Goal: Task Accomplishment & Management: Manage account settings

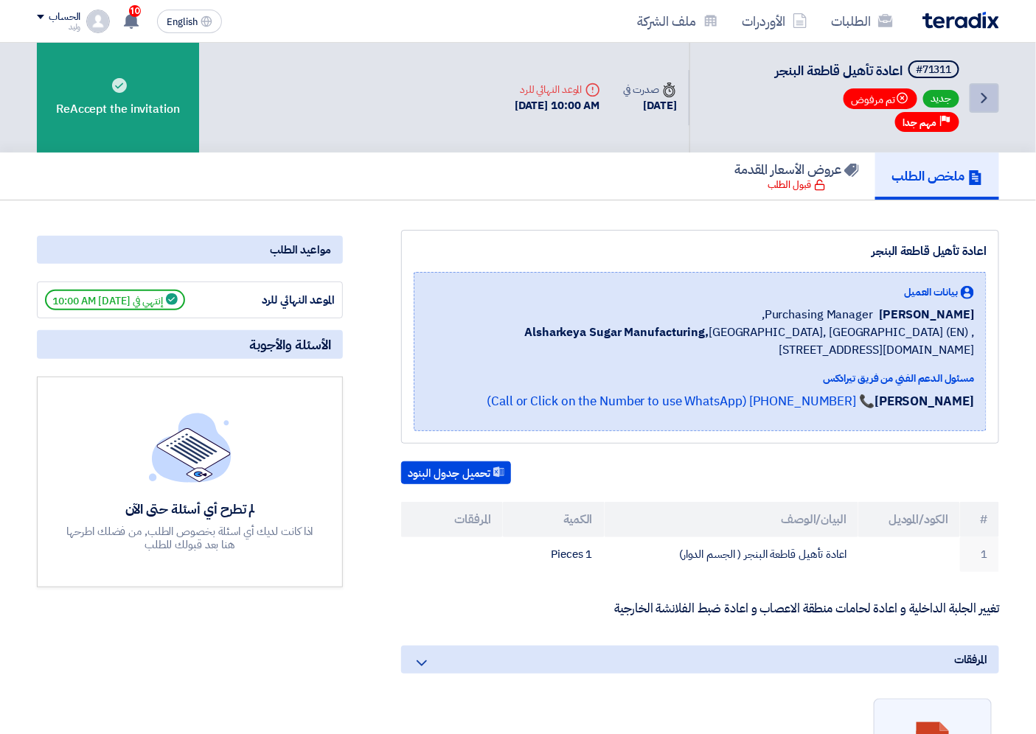
click at [983, 91] on icon "Back" at bounding box center [984, 98] width 18 height 18
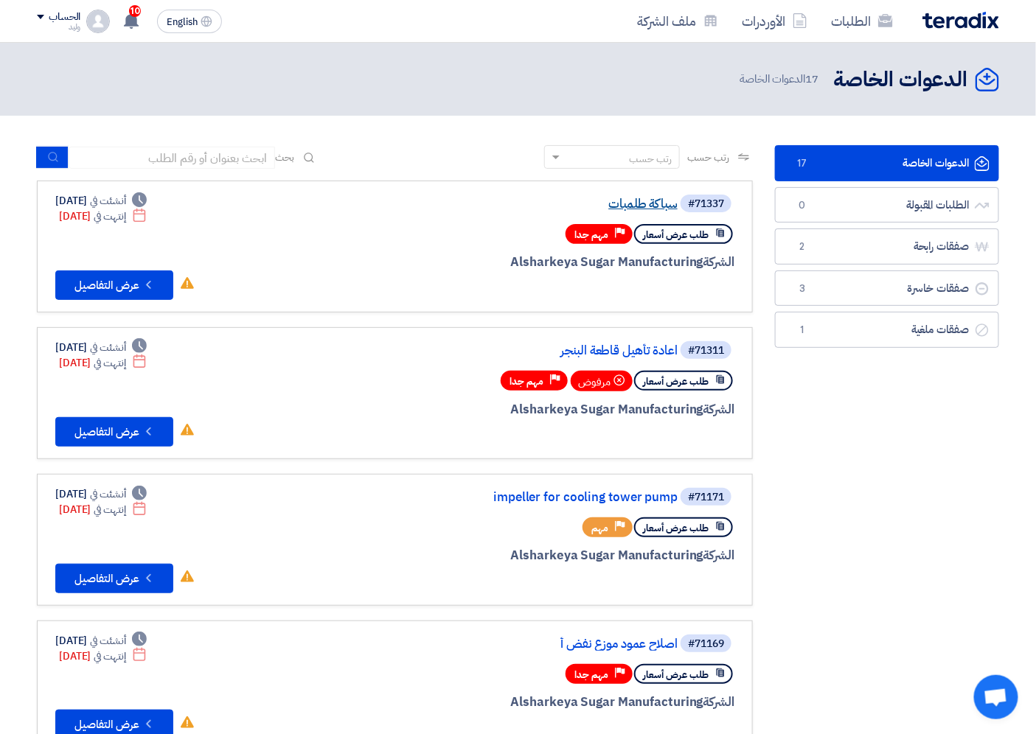
click at [643, 204] on link "سباكة طلمبات" at bounding box center [530, 204] width 295 height 13
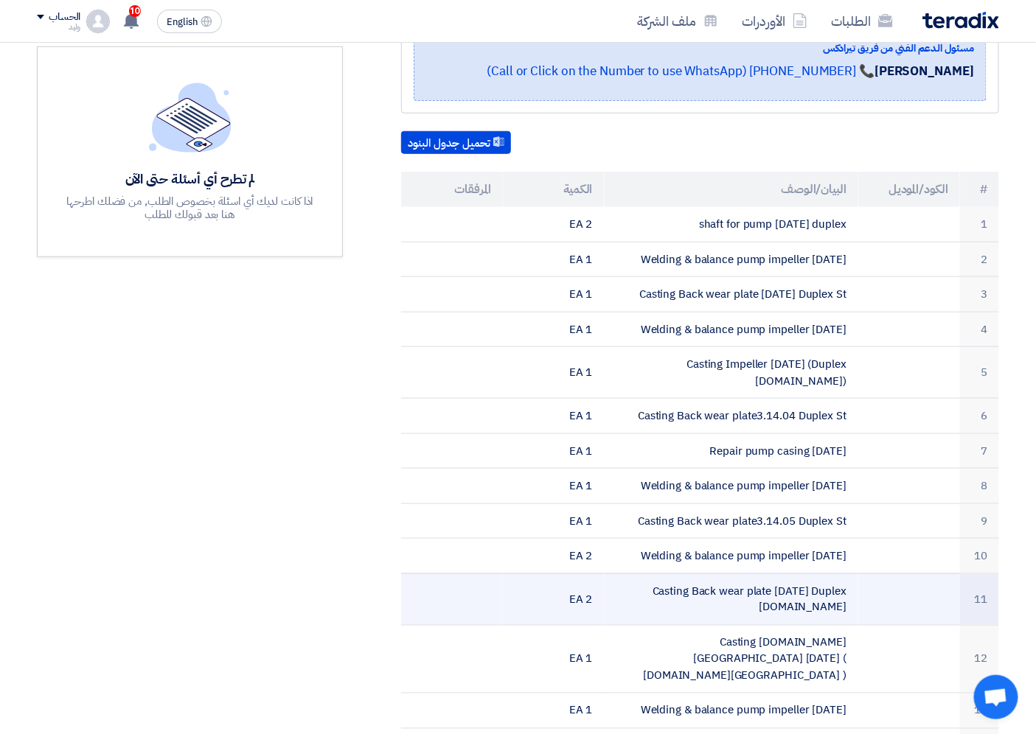
scroll to position [245, 0]
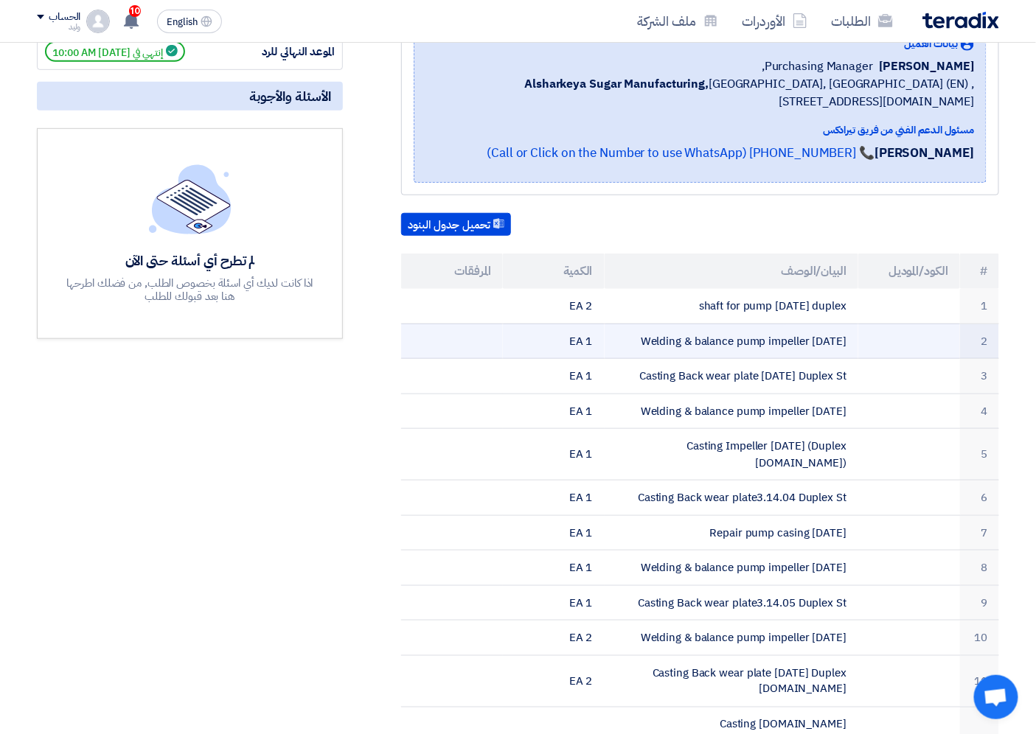
drag, startPoint x: 632, startPoint y: 330, endPoint x: 846, endPoint y: 333, distance: 213.8
click at [846, 333] on td "Welding & balance pump impeller [DATE]" at bounding box center [731, 341] width 254 height 35
click at [708, 352] on td "Welding & balance pump impeller [DATE]" at bounding box center [731, 341] width 254 height 35
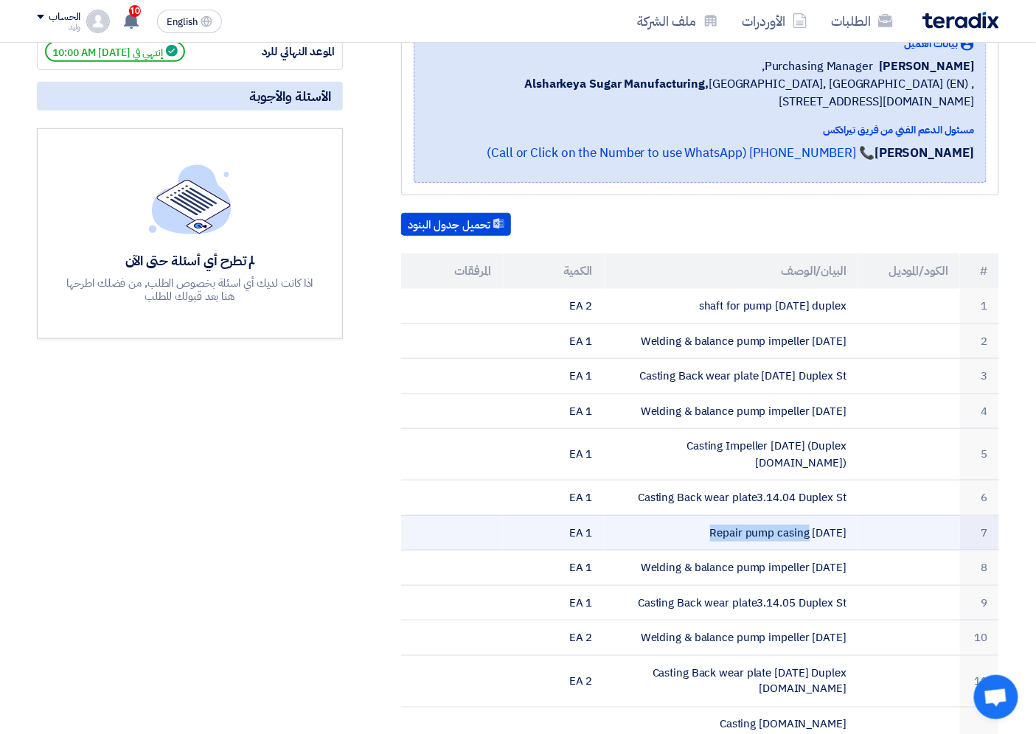
drag, startPoint x: 725, startPoint y: 511, endPoint x: 860, endPoint y: 520, distance: 135.2
click at [860, 520] on tr "7 Repair pump casing [DATE] 1 EA" at bounding box center [700, 532] width 598 height 35
click at [843, 515] on td "Repair pump casing [DATE]" at bounding box center [731, 532] width 254 height 35
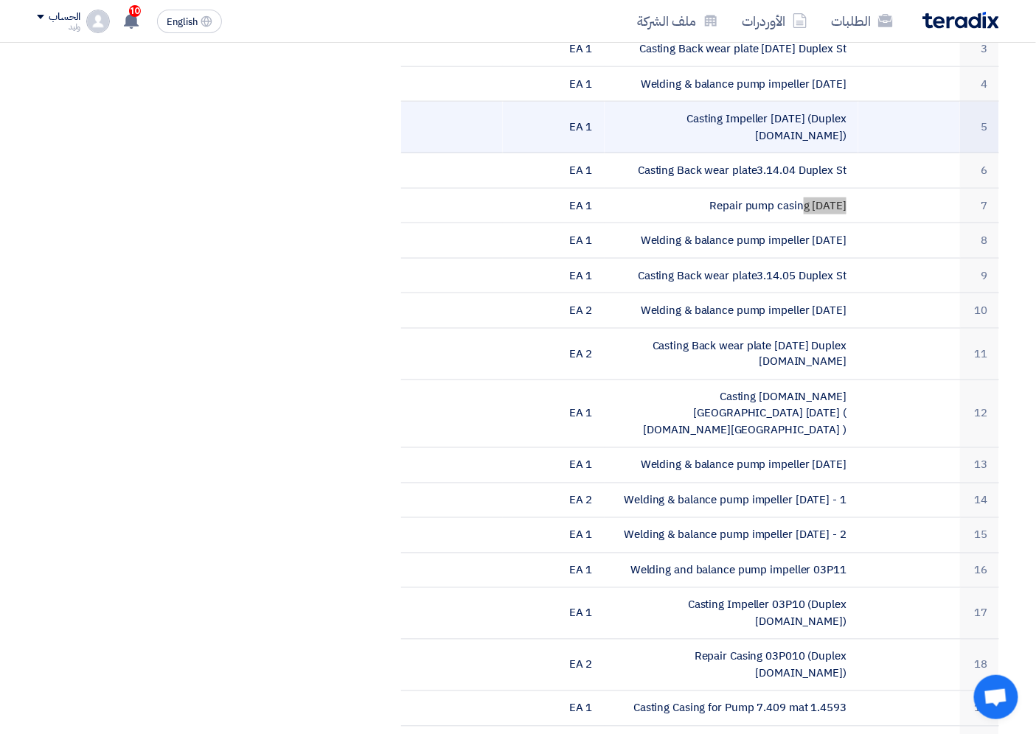
scroll to position [655, 0]
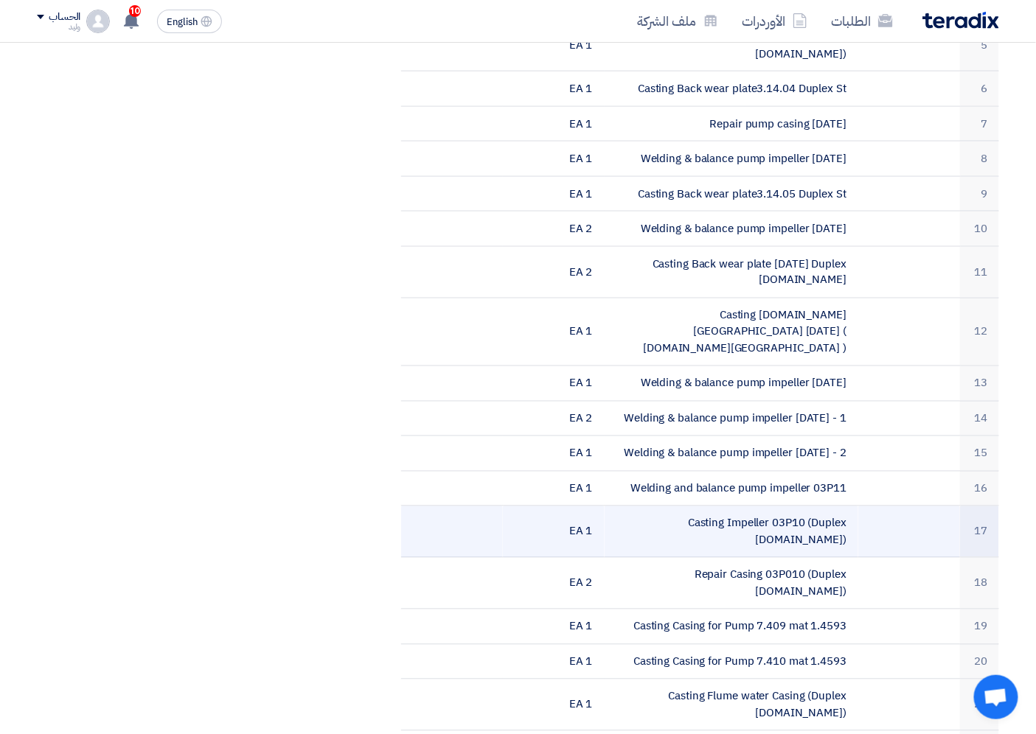
click at [684, 506] on td "Casting Impeller 03P10 (Duplex [DOMAIN_NAME])" at bounding box center [731, 532] width 254 height 52
click at [683, 506] on td "Casting Impeller 03P10 (Duplex [DOMAIN_NAME])" at bounding box center [731, 532] width 254 height 52
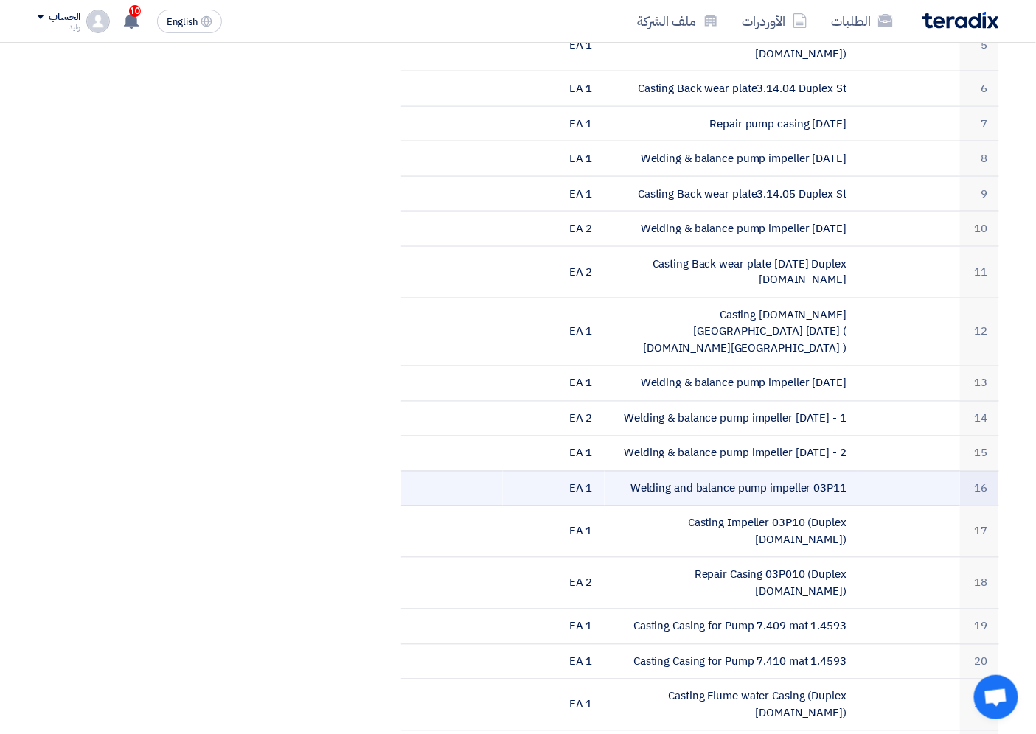
click at [711, 471] on td "Welding and balance pump impeller 03P11" at bounding box center [731, 488] width 254 height 35
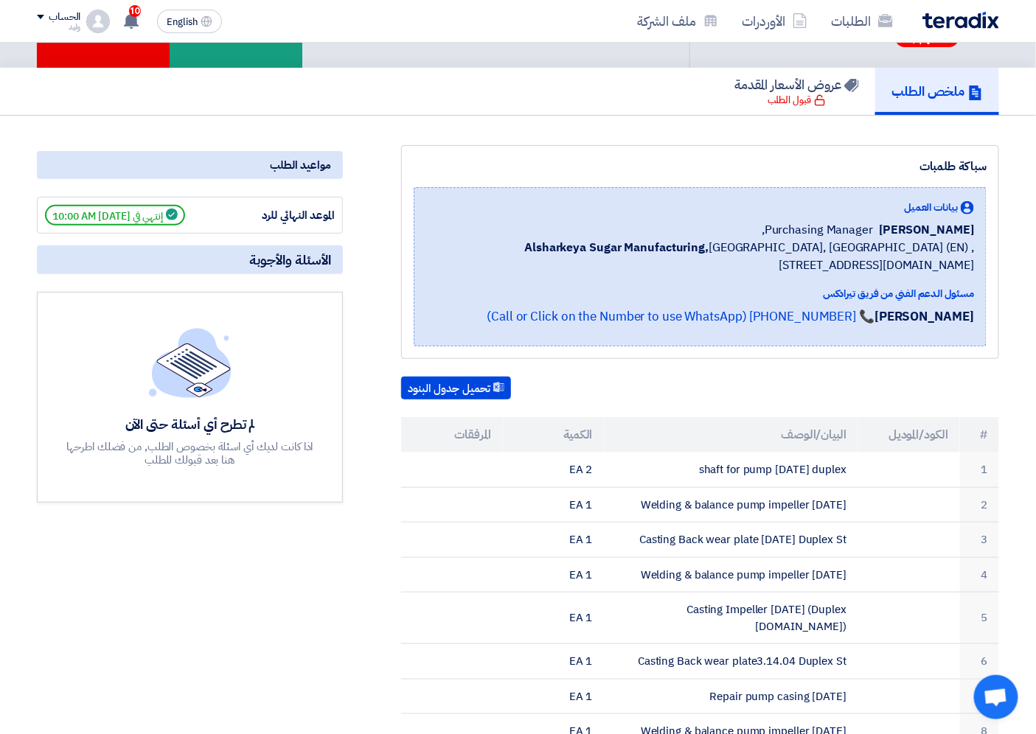
scroll to position [0, 0]
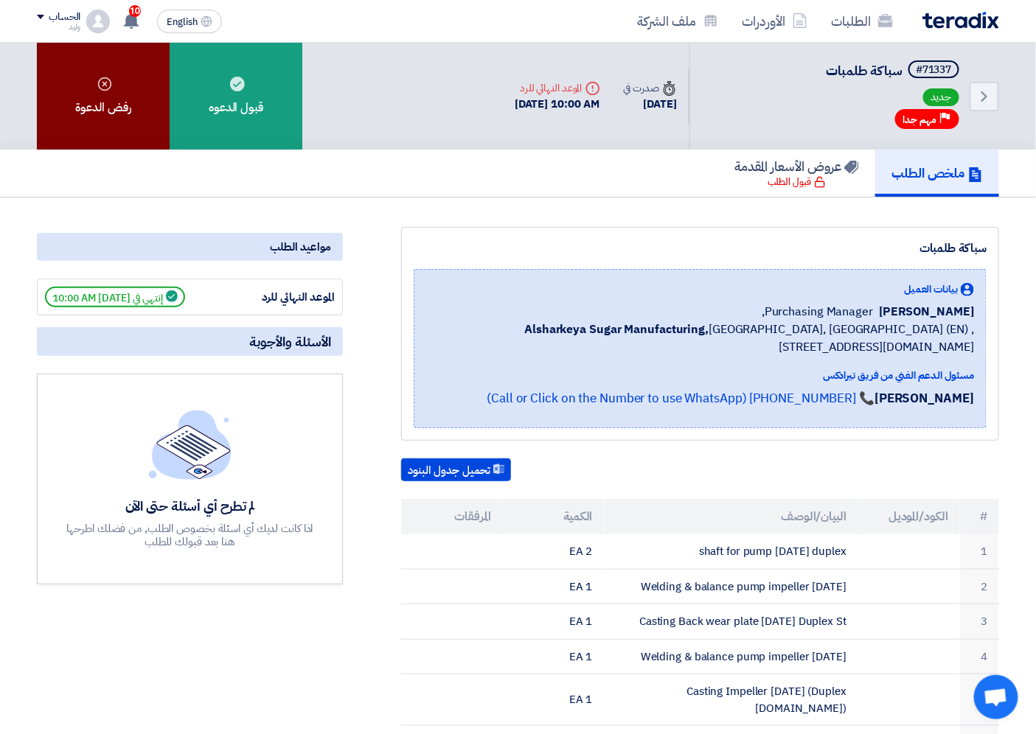
click at [82, 118] on div "رفض الدعوة" at bounding box center [103, 96] width 133 height 107
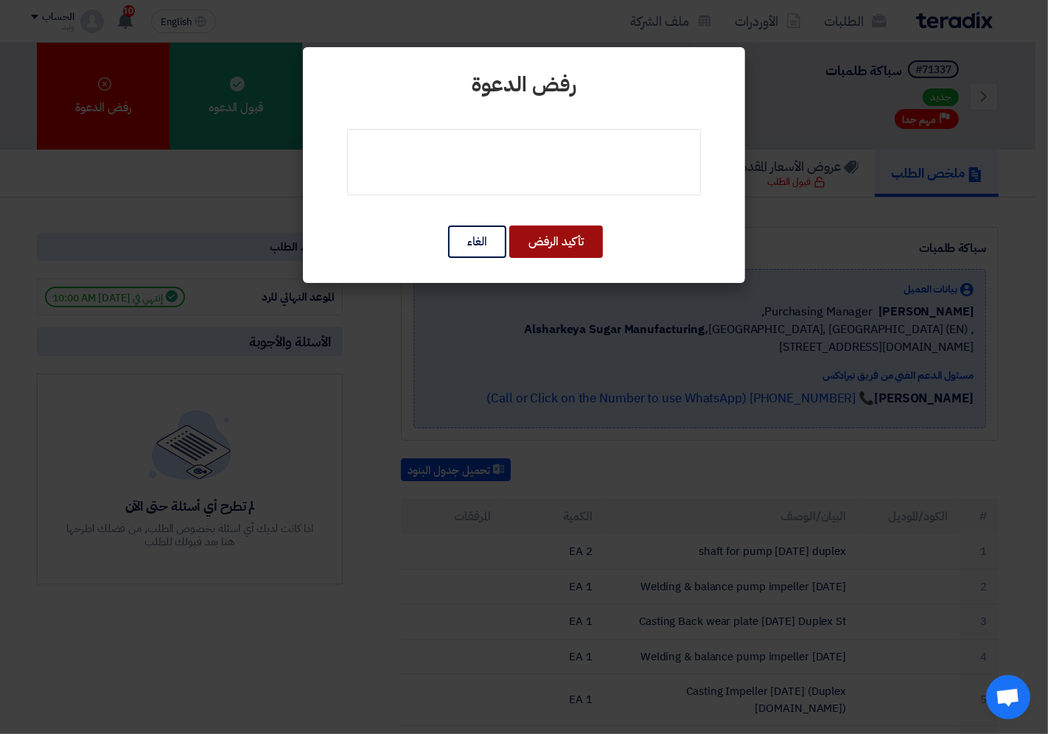
click at [545, 234] on button "تأكيد الرفض" at bounding box center [556, 242] width 94 height 32
click at [551, 234] on button "تأكيد الرفض" at bounding box center [556, 242] width 94 height 32
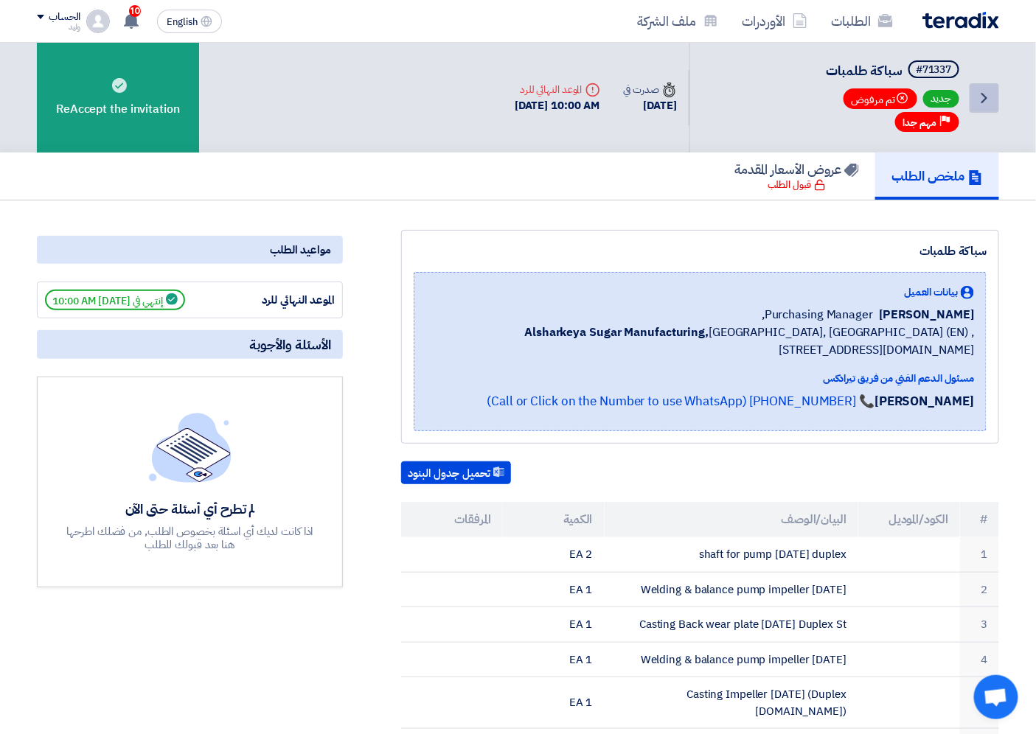
click at [982, 93] on use at bounding box center [984, 98] width 6 height 10
